Goal: Navigation & Orientation: Find specific page/section

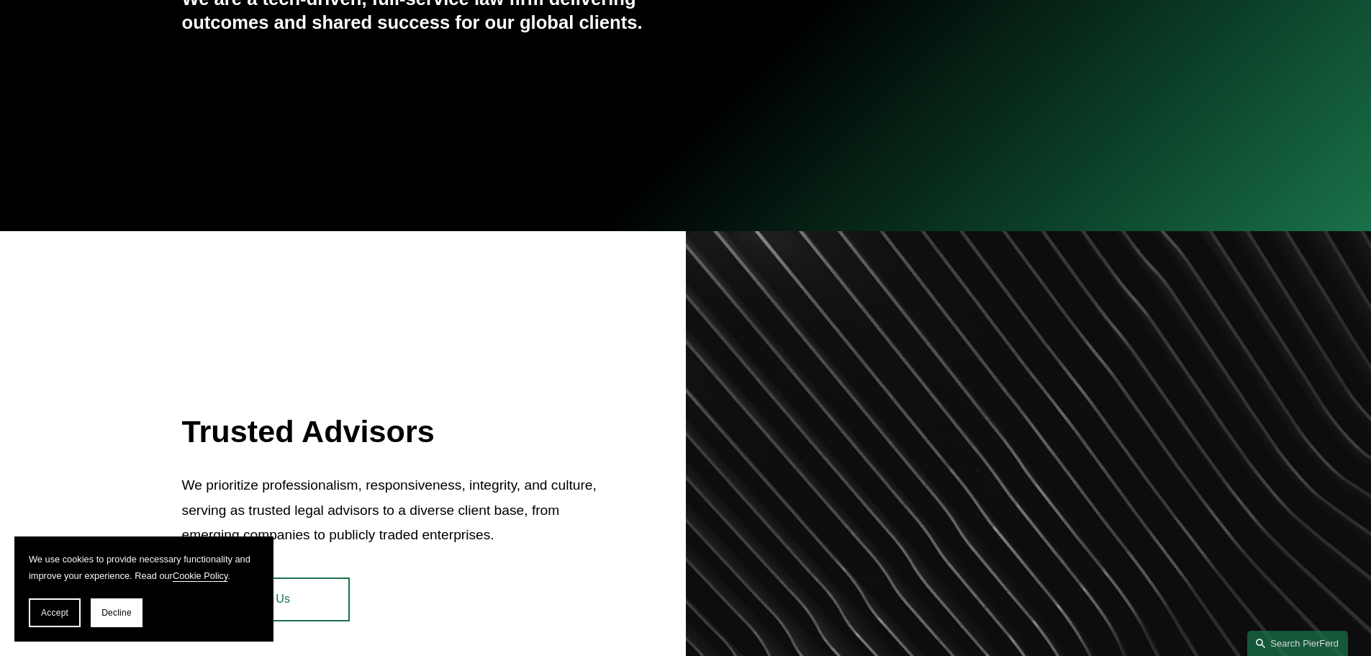
scroll to position [360, 0]
click at [73, 617] on button "Accept" at bounding box center [55, 612] width 52 height 29
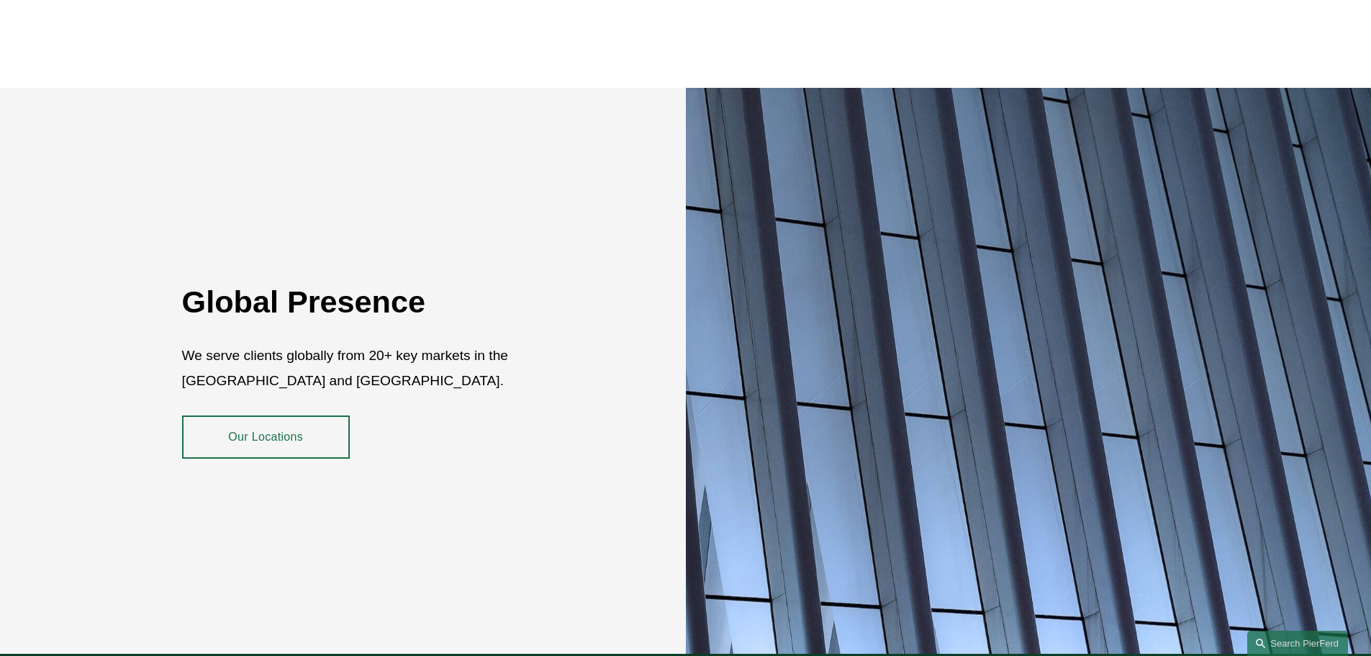
scroll to position [2591, 0]
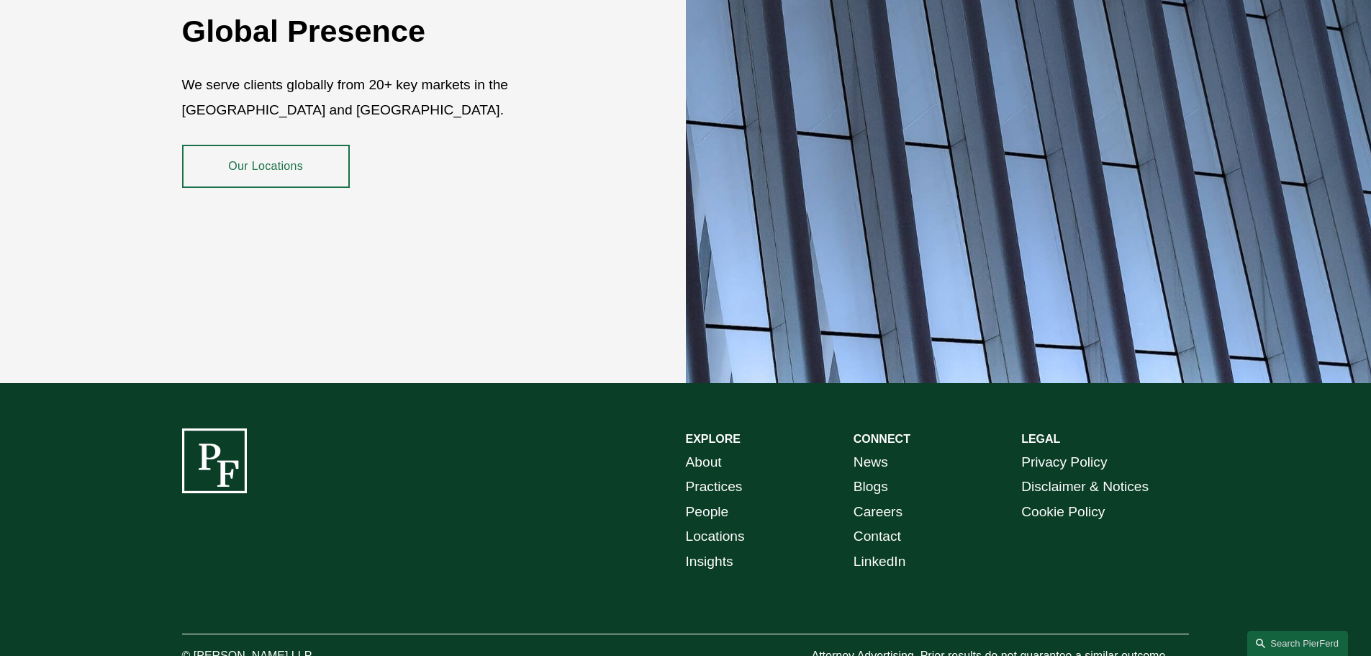
click at [726, 500] on link "People" at bounding box center [707, 512] width 43 height 25
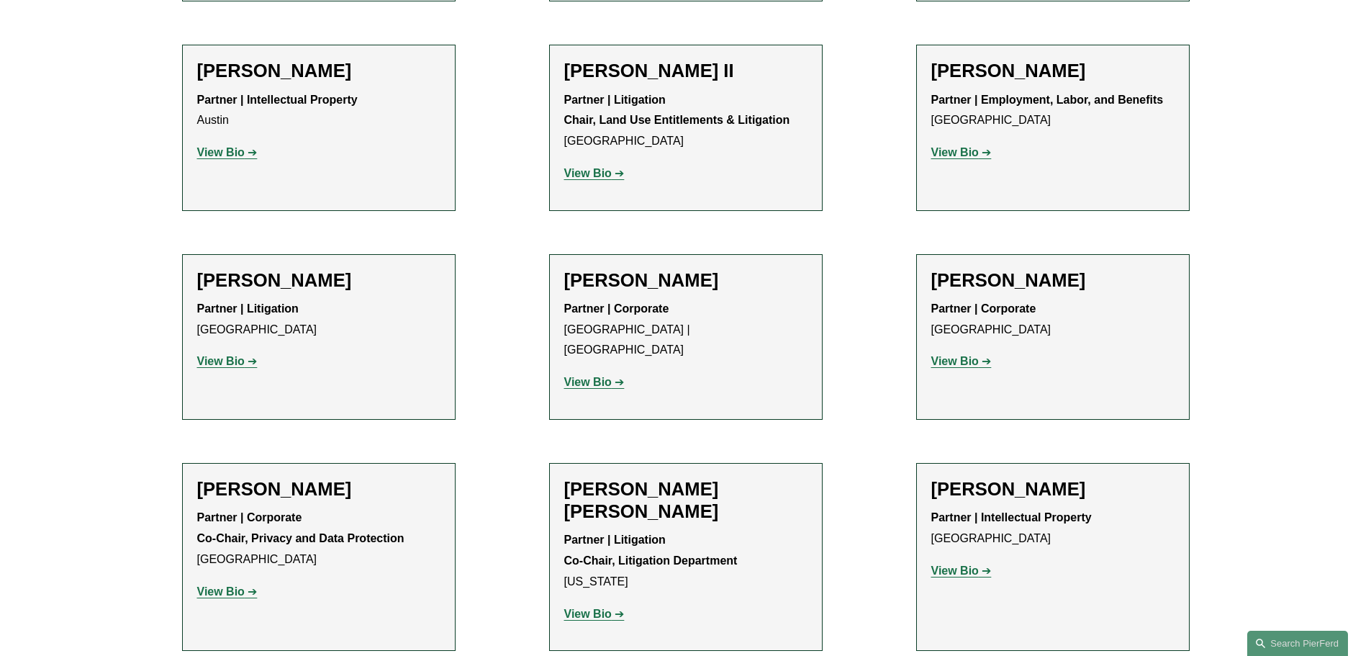
scroll to position [1655, 0]
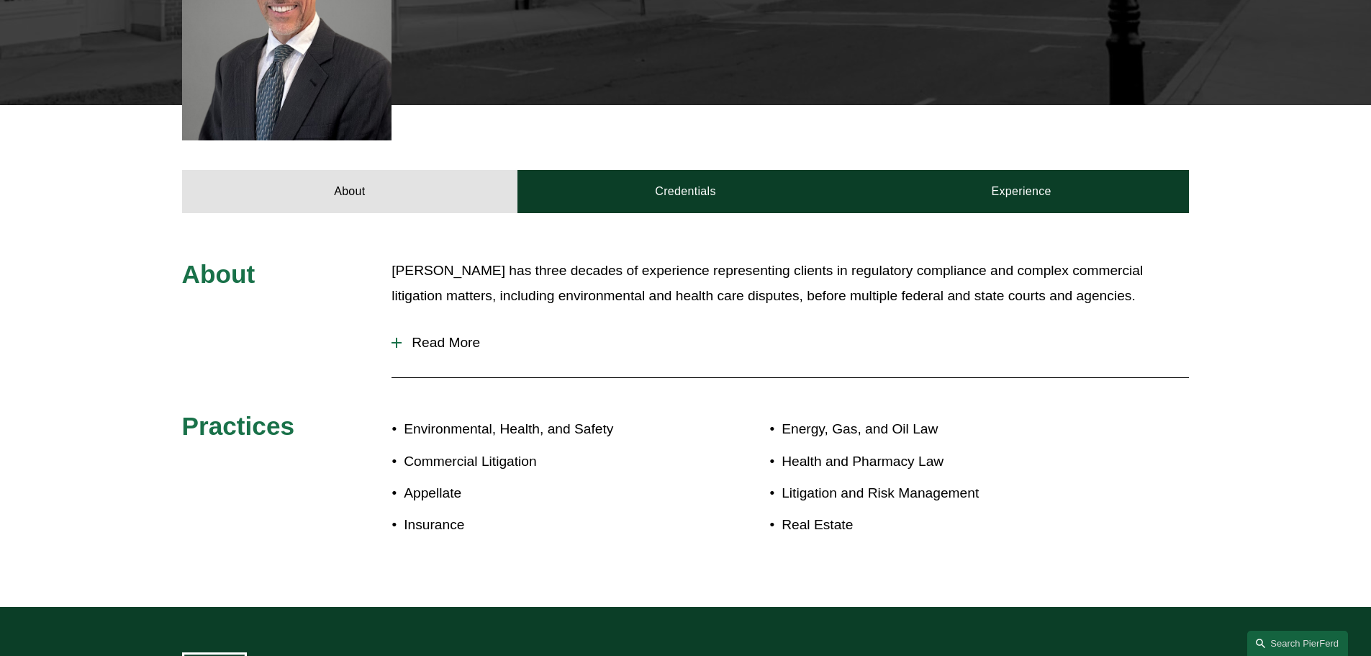
scroll to position [504, 0]
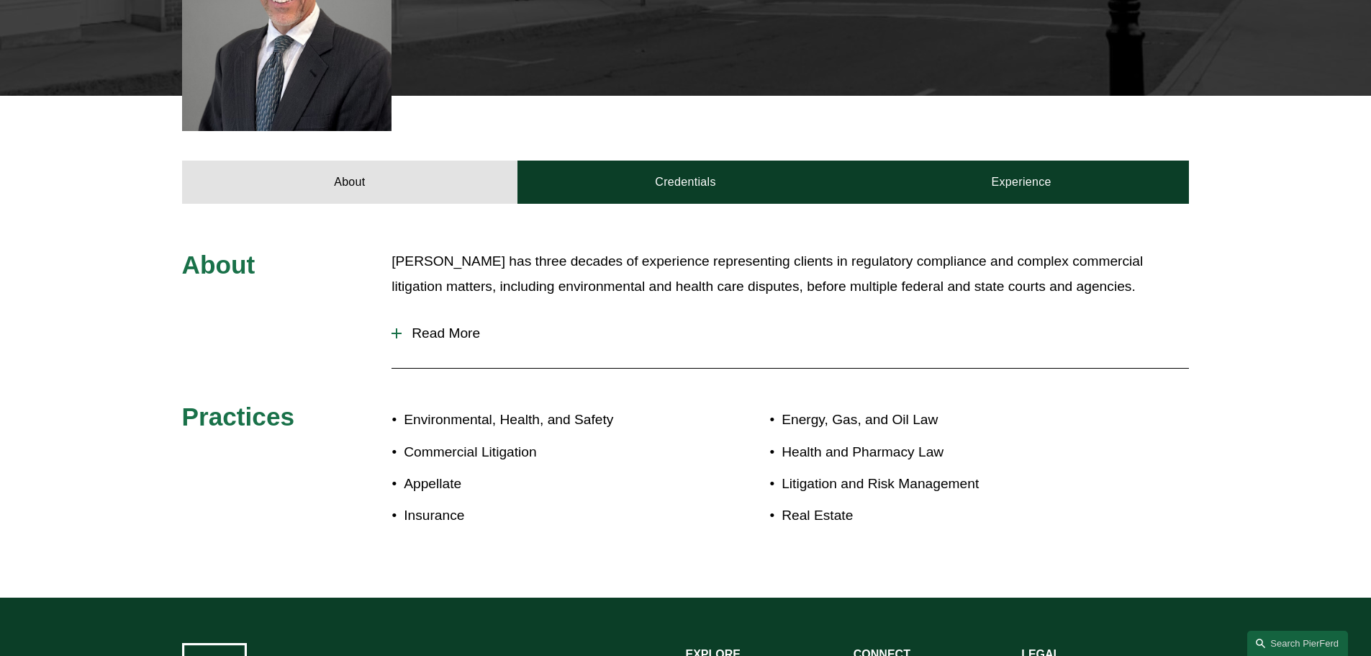
click at [425, 315] on button "Read More" at bounding box center [791, 333] width 798 height 37
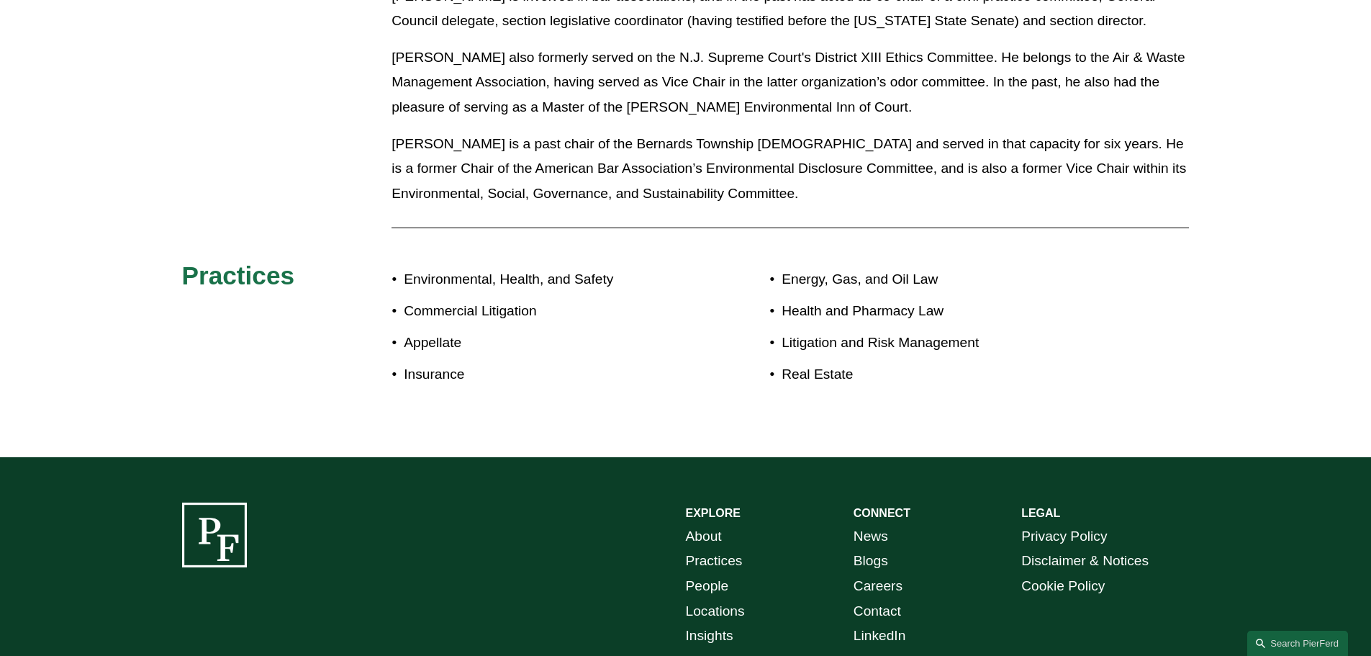
scroll to position [1655, 0]
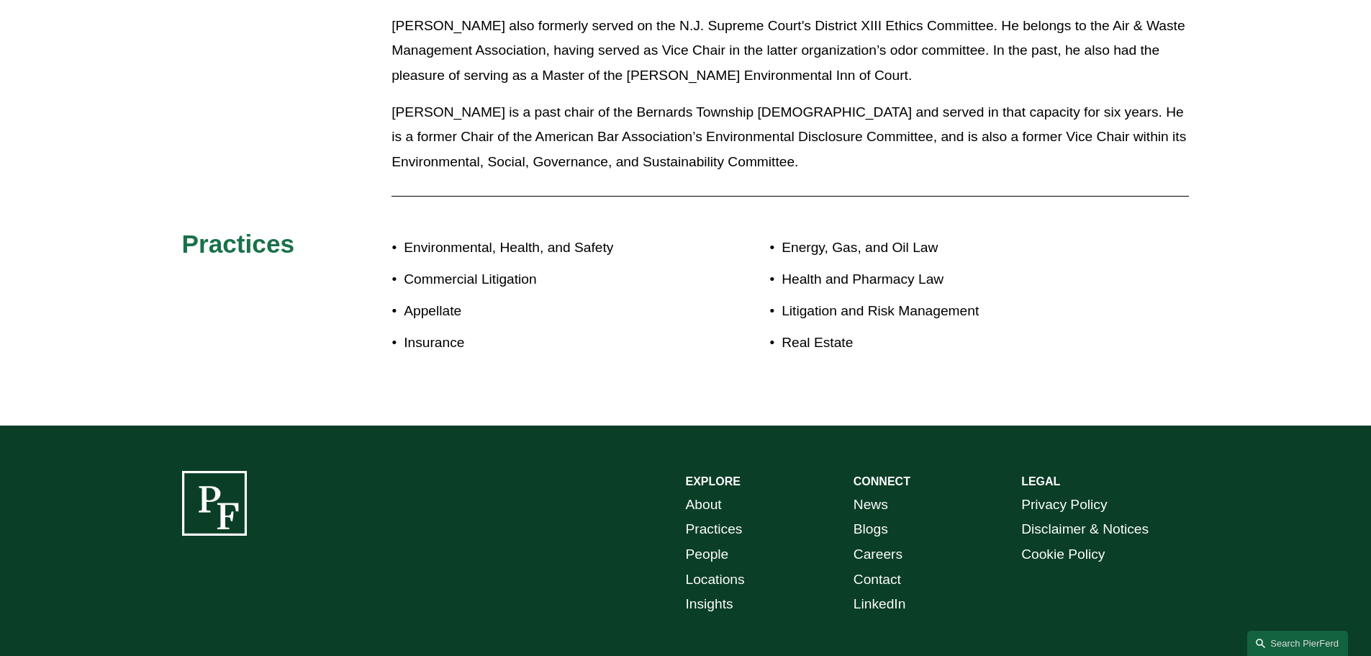
click at [887, 542] on link "Careers" at bounding box center [878, 554] width 49 height 25
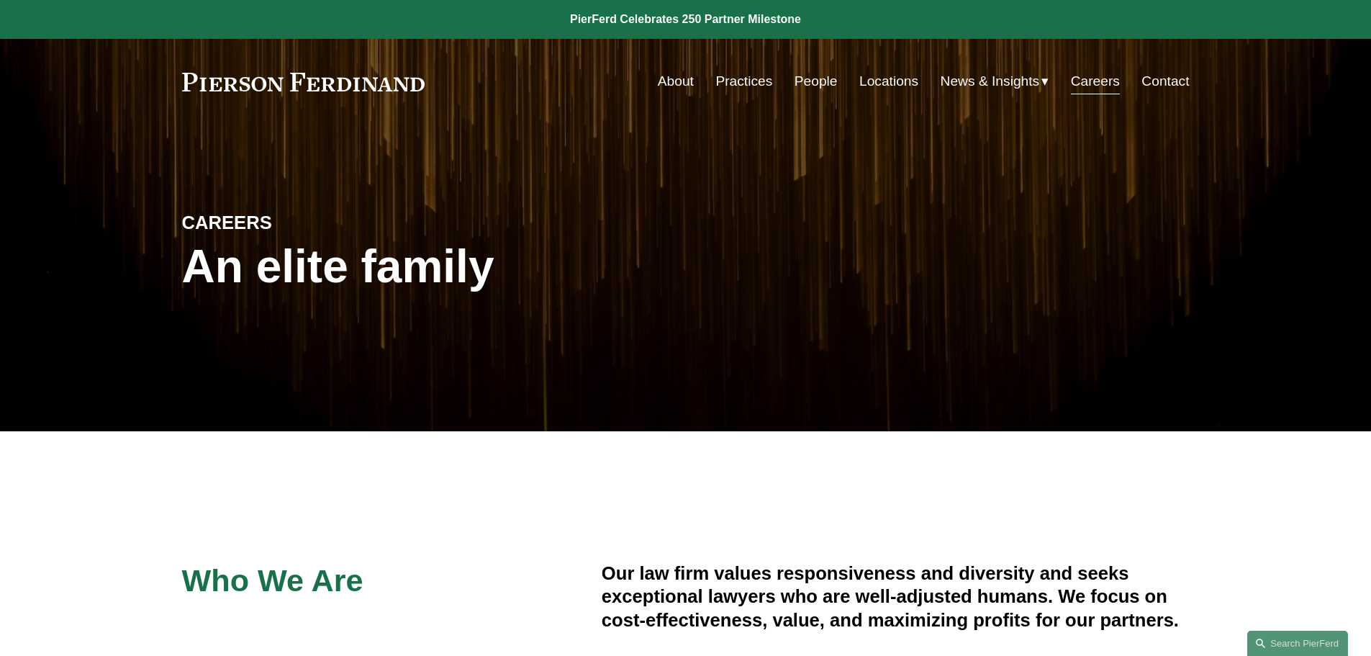
click at [744, 75] on link "Practices" at bounding box center [743, 81] width 57 height 27
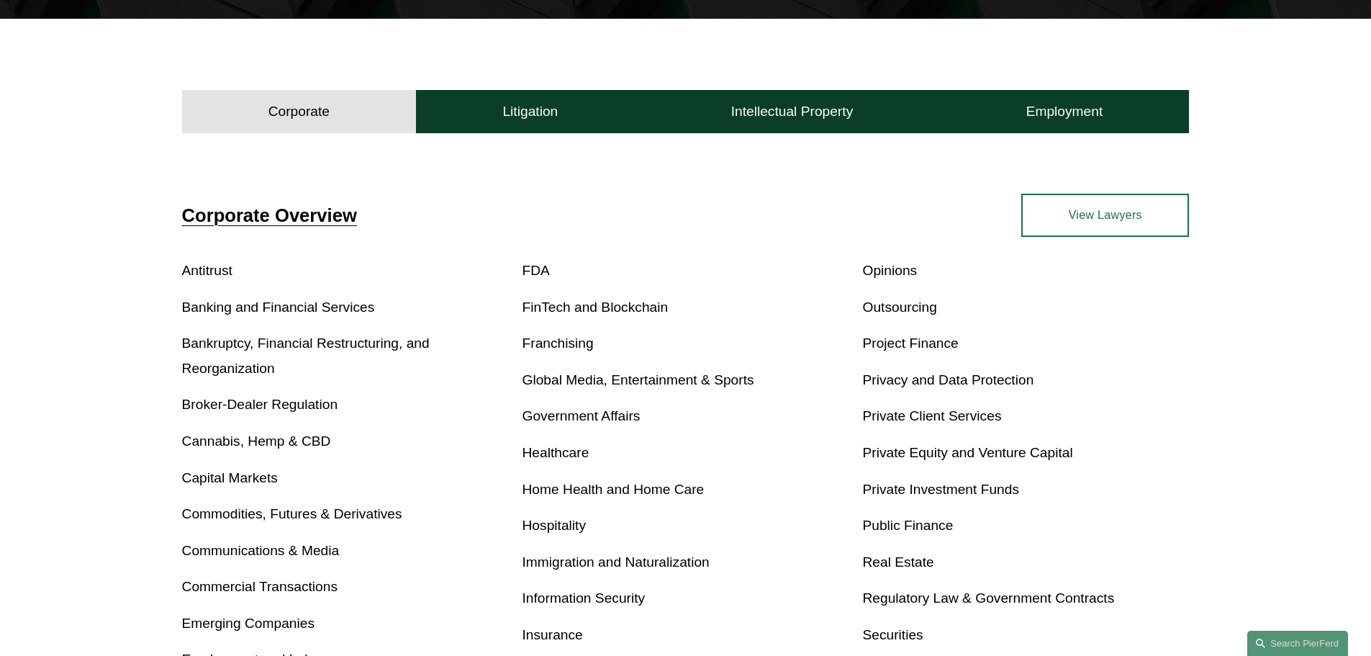
scroll to position [144, 0]
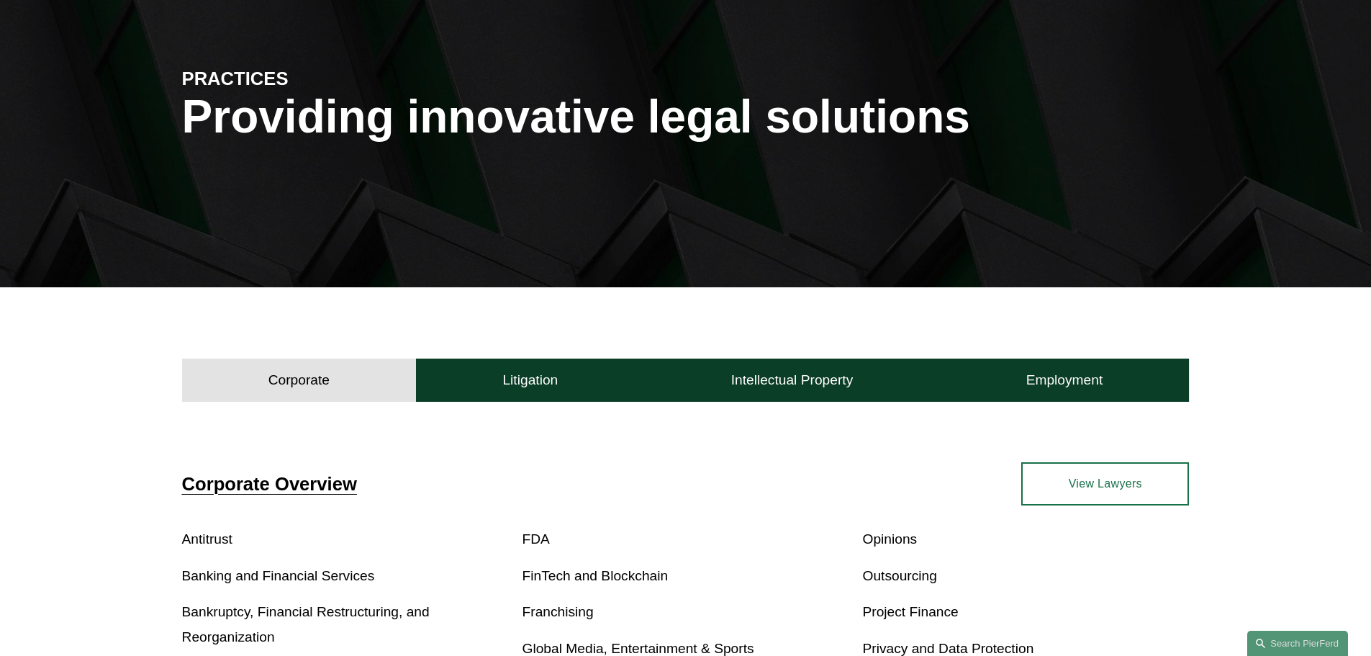
click at [1127, 484] on link "View Lawyers" at bounding box center [1105, 483] width 168 height 43
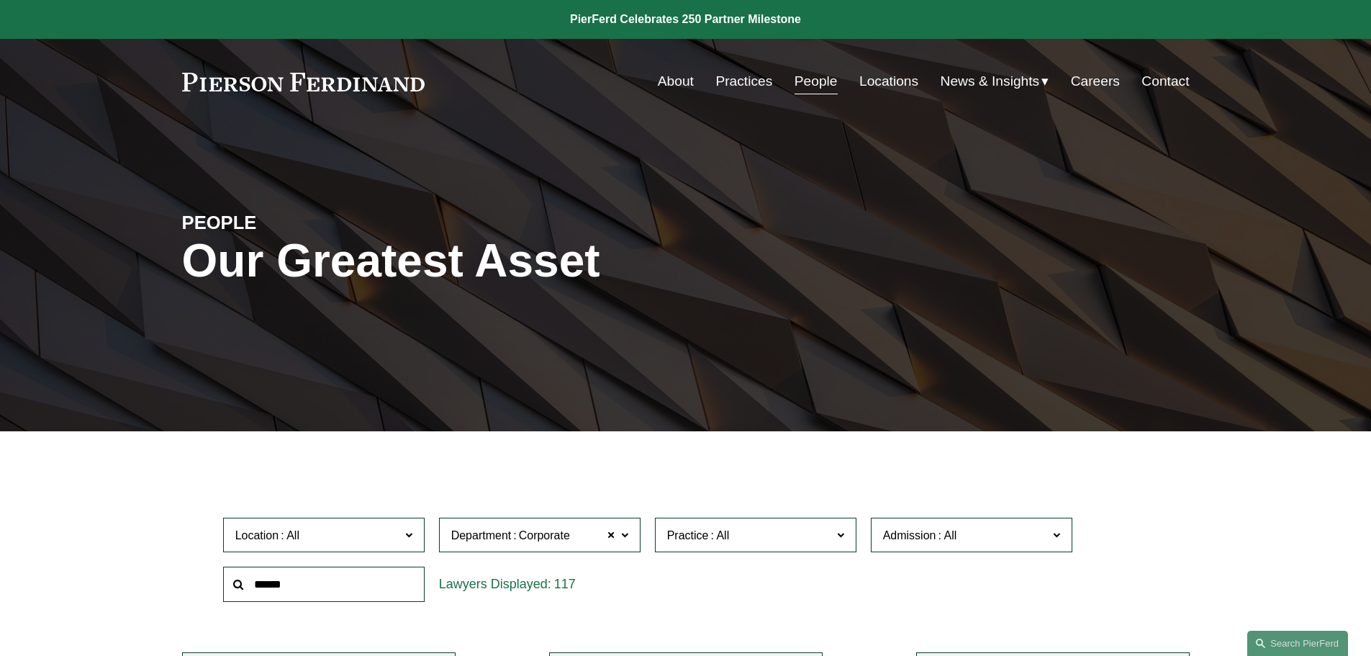
click at [1090, 81] on link "Careers" at bounding box center [1095, 81] width 49 height 27
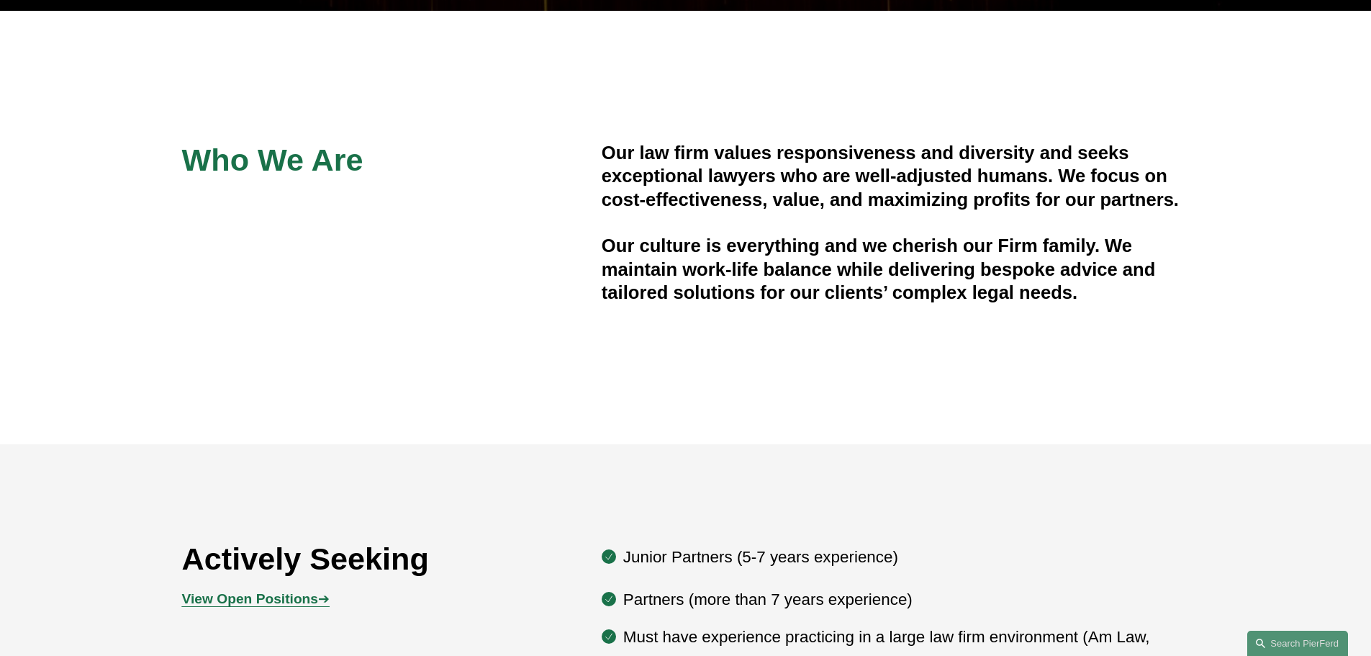
scroll to position [432, 0]
